Goal: Transaction & Acquisition: Purchase product/service

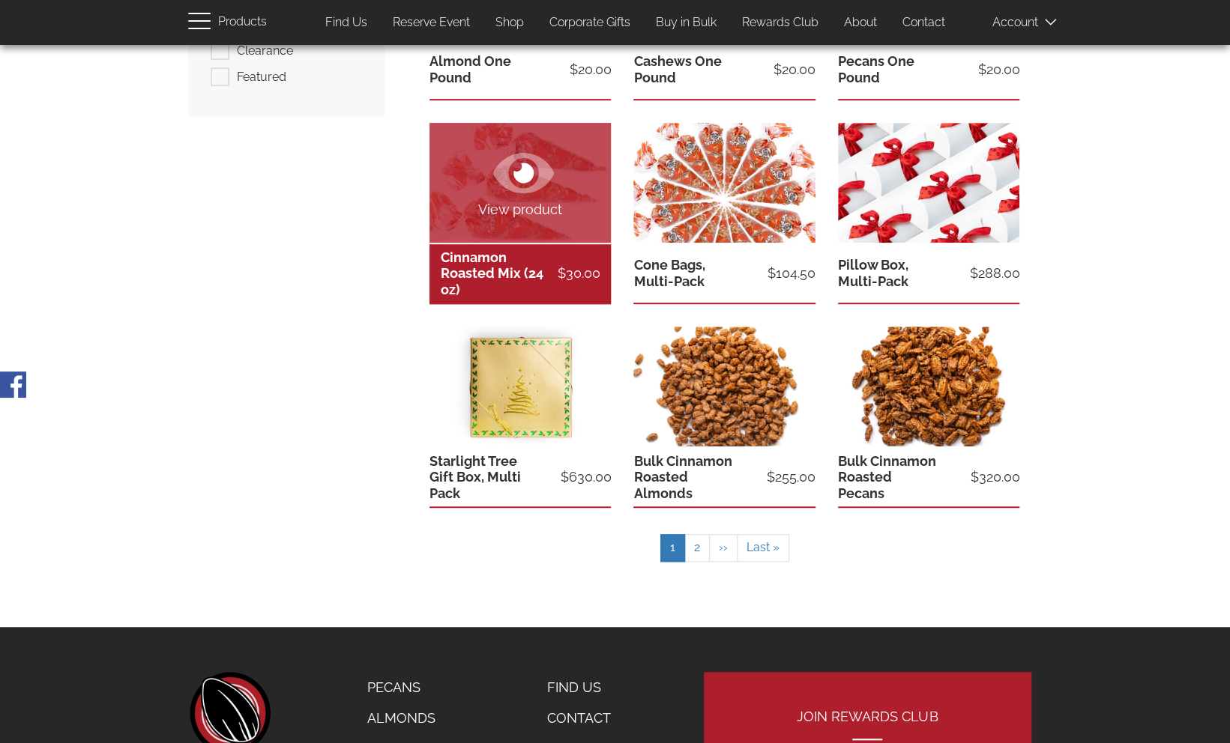
scroll to position [525, 0]
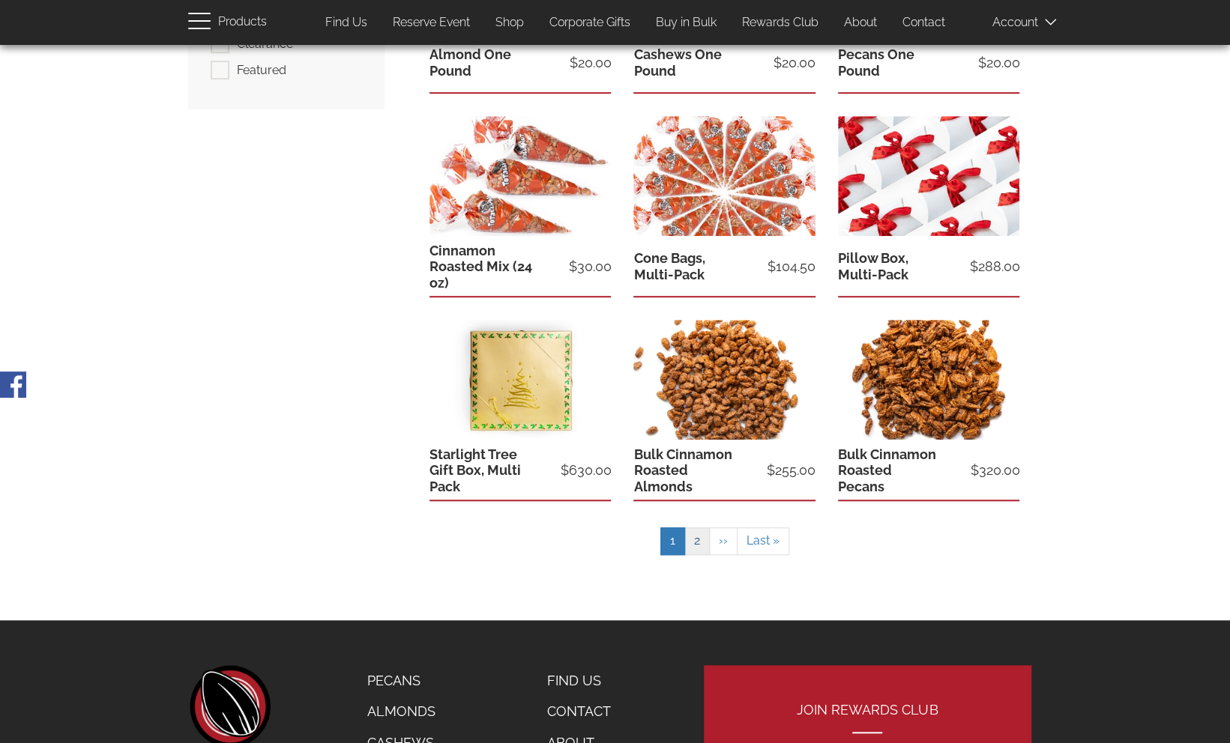
click at [698, 546] on link "Page 2" at bounding box center [696, 542] width 25 height 28
click at [697, 541] on link "Page 2" at bounding box center [696, 542] width 25 height 28
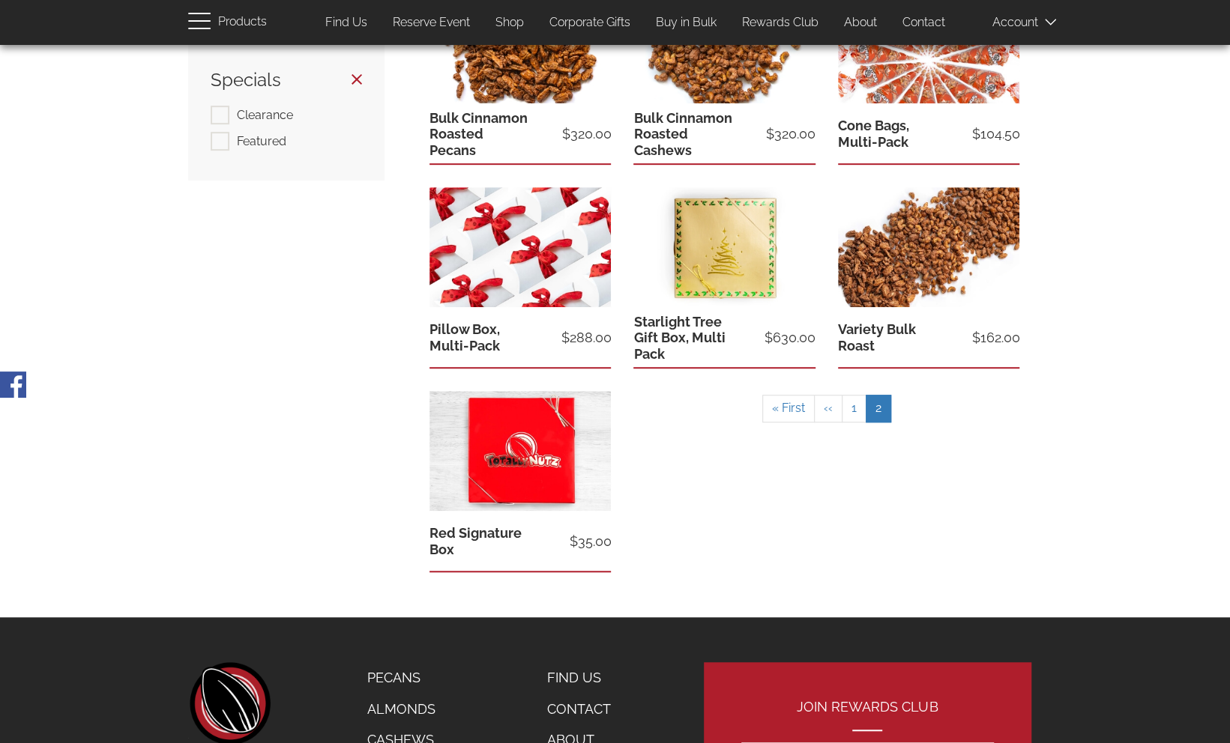
scroll to position [523, 0]
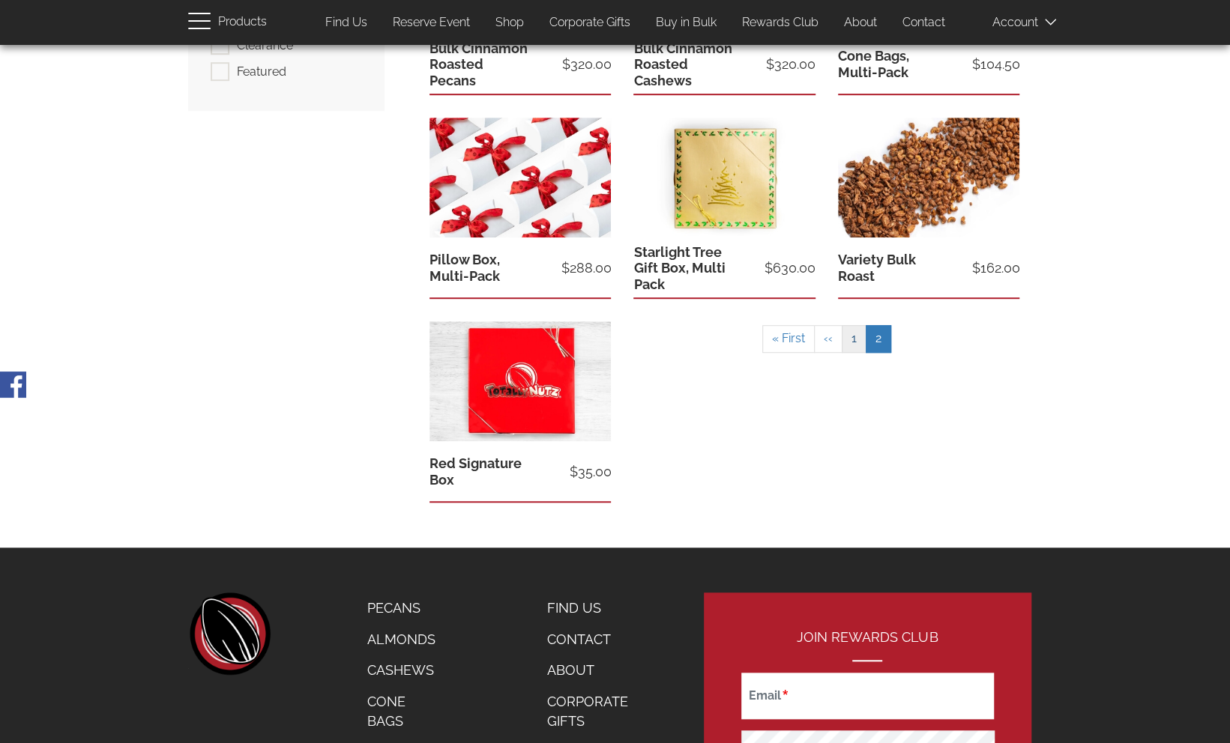
click at [851, 339] on link "Page 1" at bounding box center [854, 339] width 25 height 28
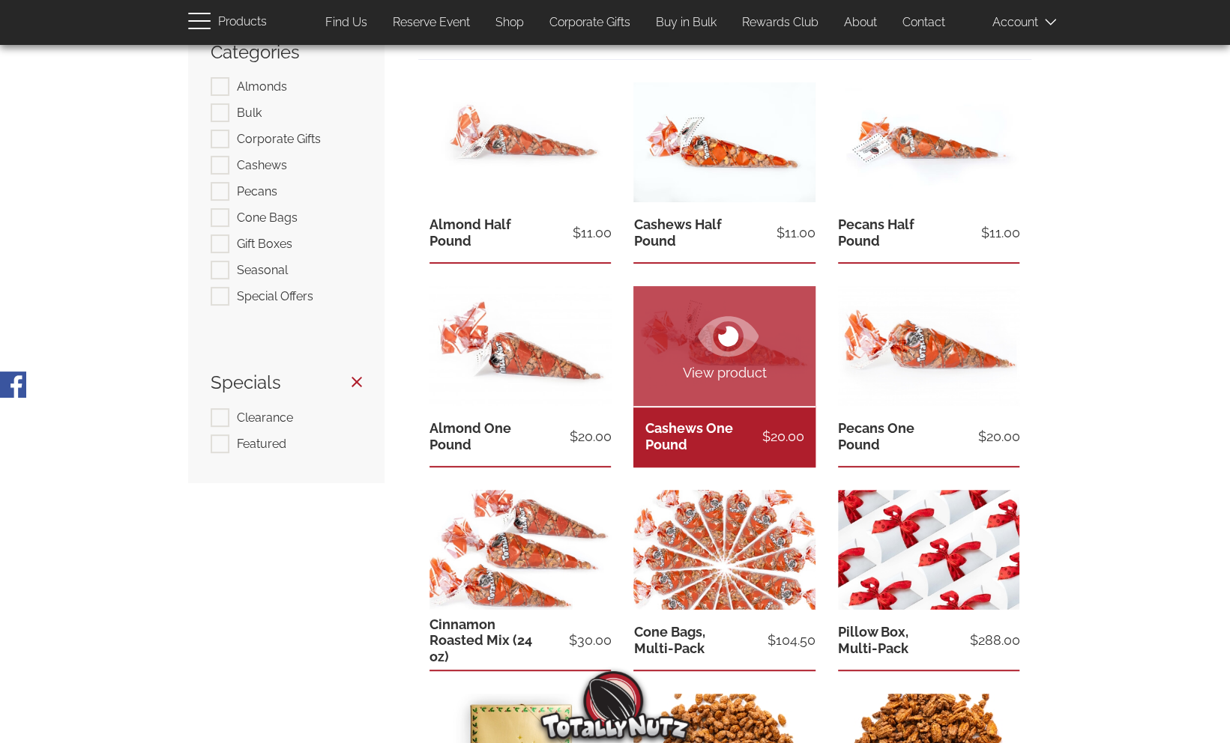
scroll to position [148, 0]
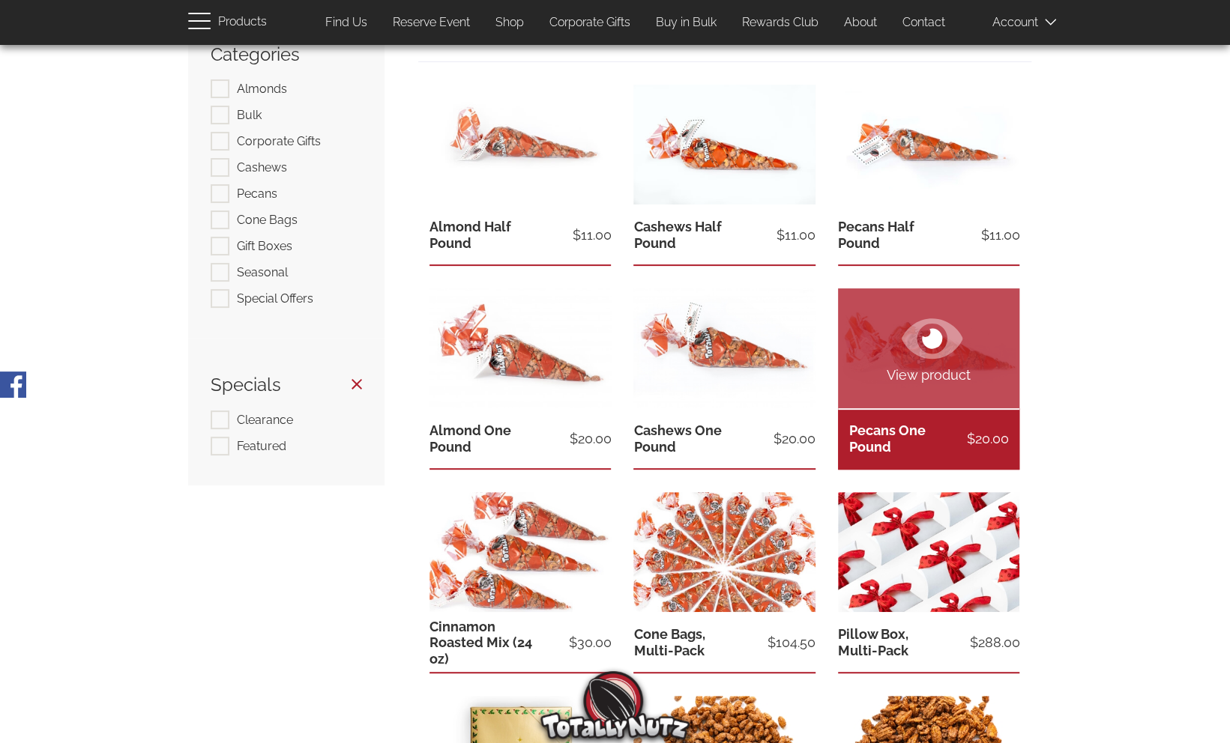
click at [902, 437] on link "Pecans One Pound" at bounding box center [887, 439] width 76 height 32
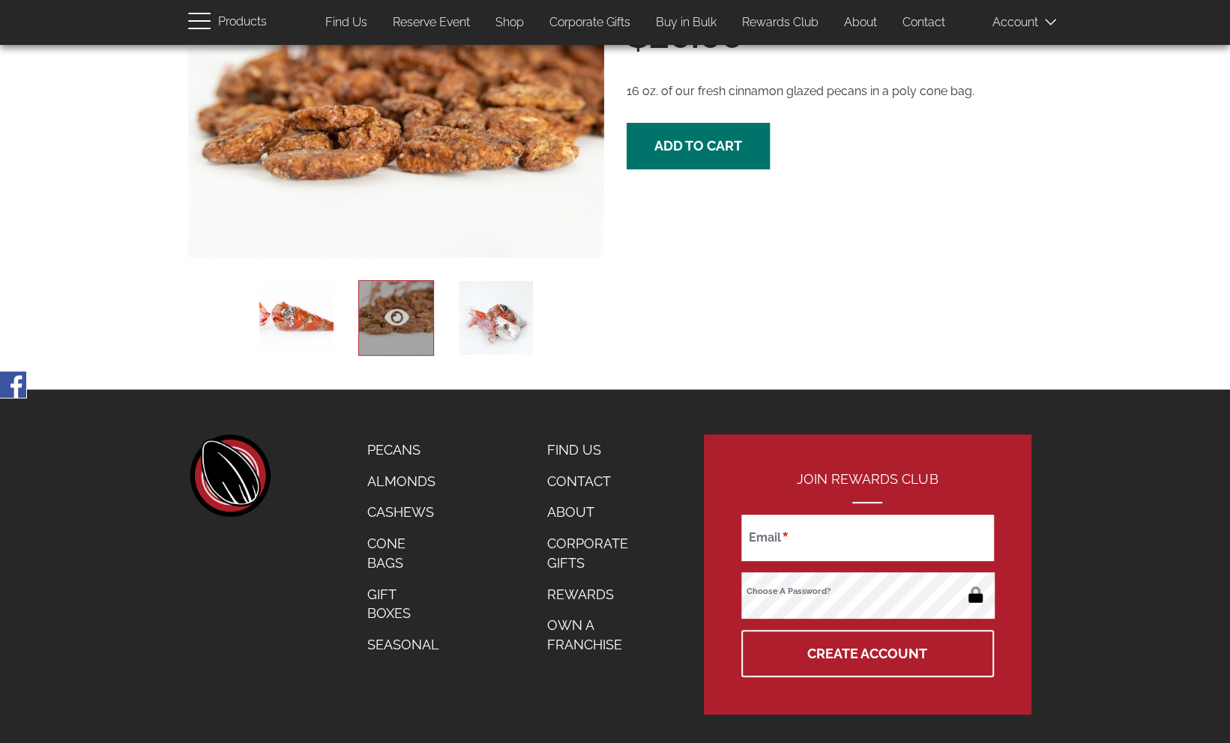
scroll to position [222, 0]
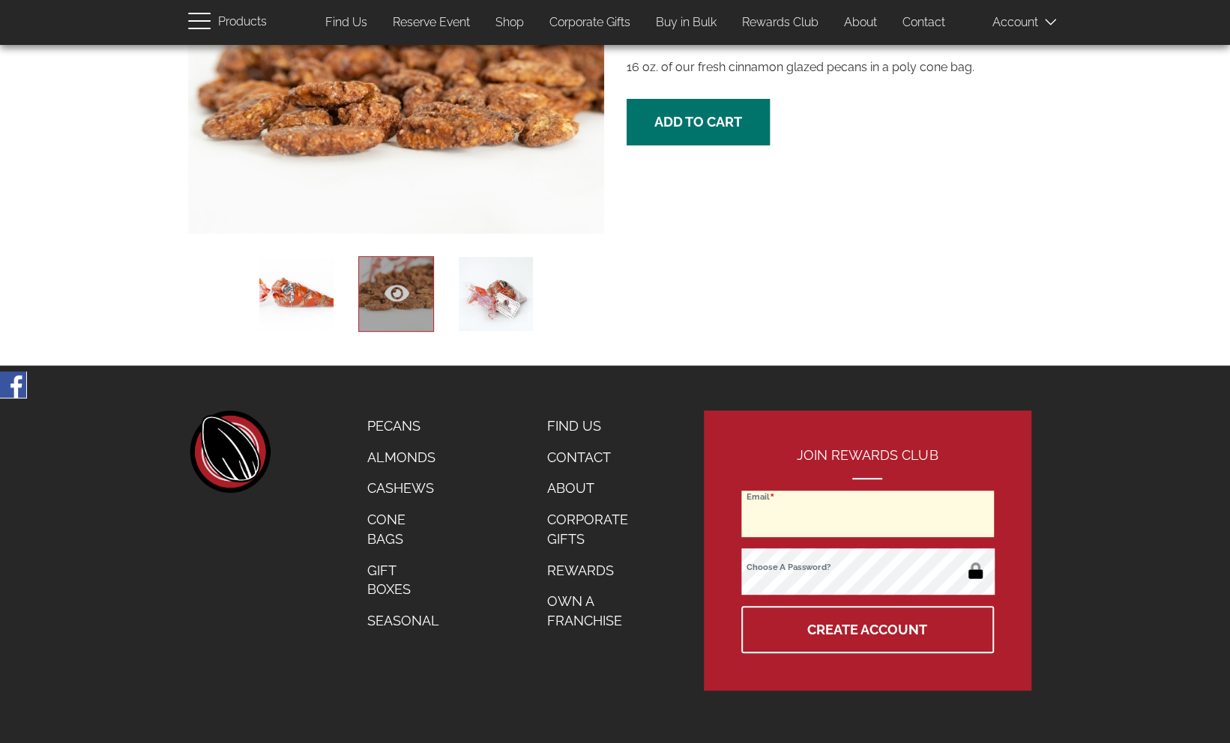
click at [805, 512] on input "Email" at bounding box center [867, 514] width 252 height 46
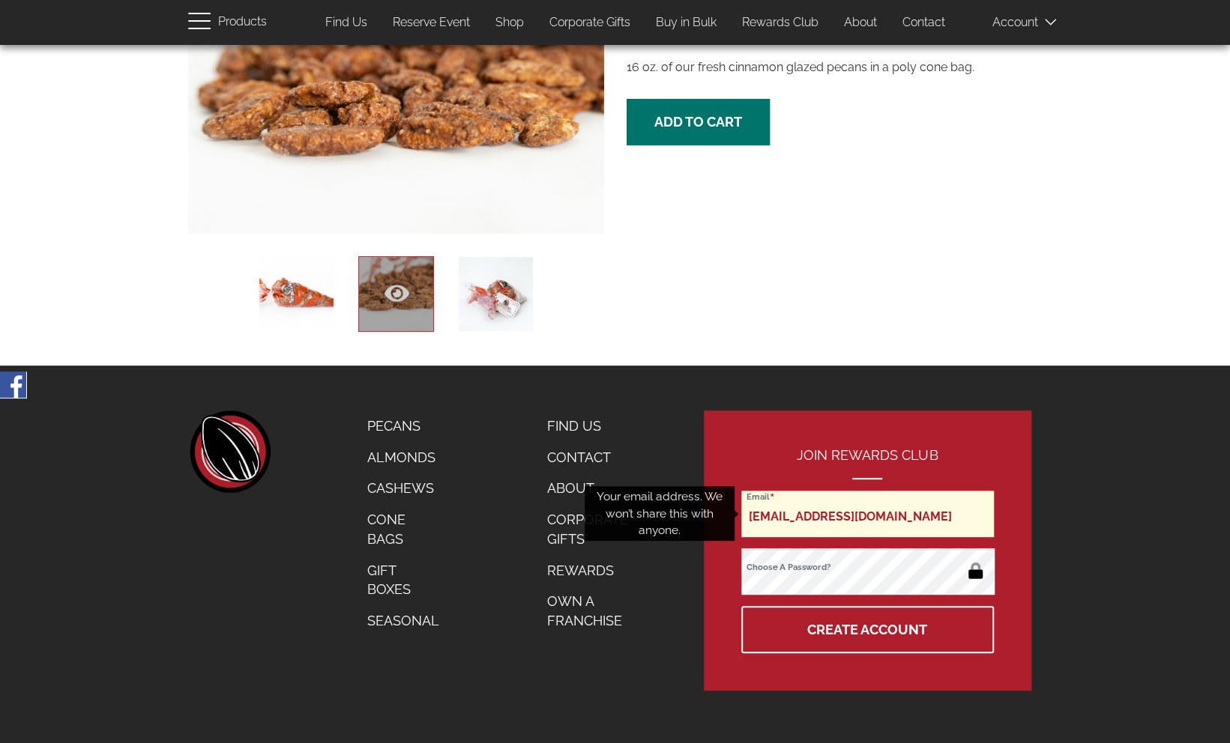
type input "kentaylor33@verizon.net"
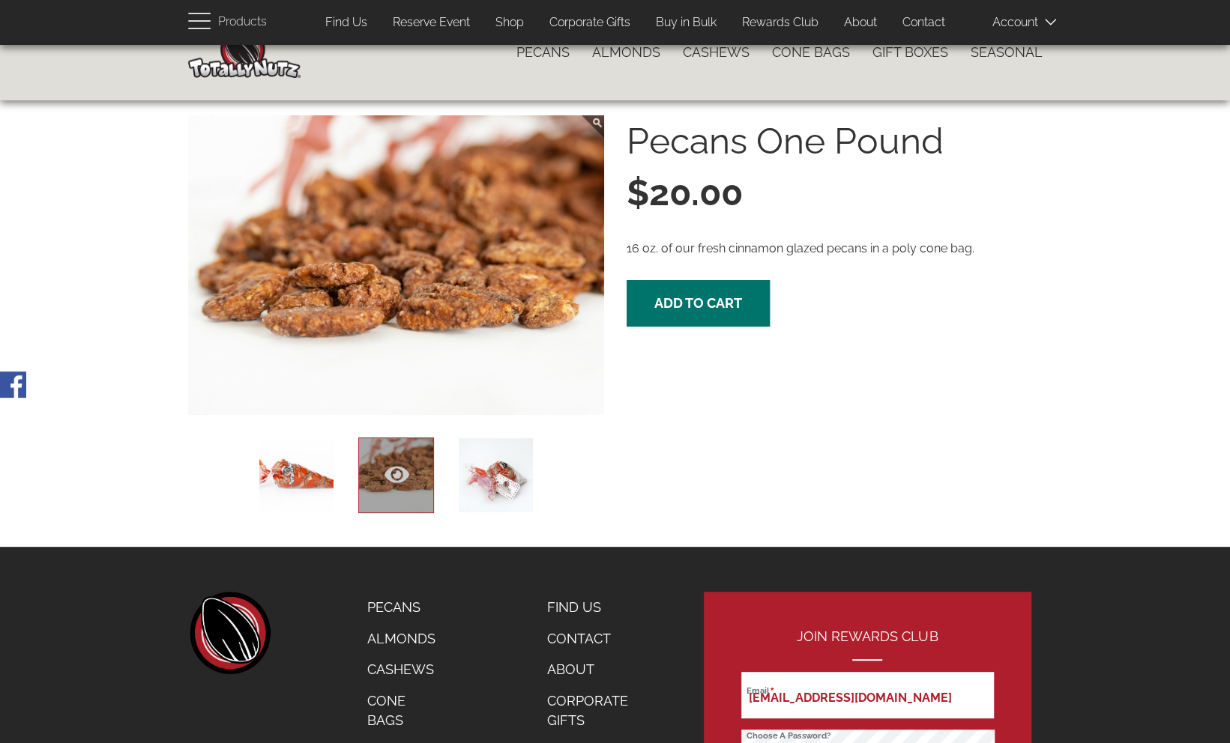
scroll to position [0, 0]
